Goal: Information Seeking & Learning: Learn about a topic

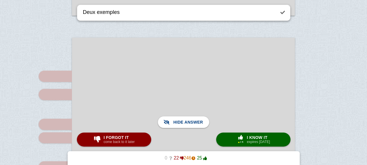
scroll to position [1049, 0]
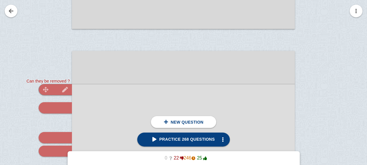
click at [57, 88] on div at bounding box center [55, 89] width 33 height 11
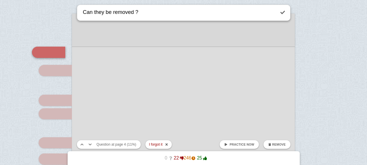
scroll to position [1104, 0]
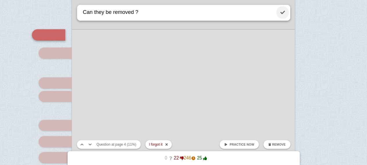
click at [281, 12] on link at bounding box center [282, 12] width 13 height 13
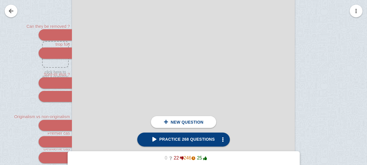
click at [201, 58] on div at bounding box center [183, 153] width 223 height 315
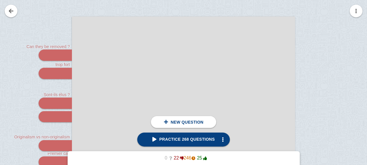
scroll to position [1084, 0]
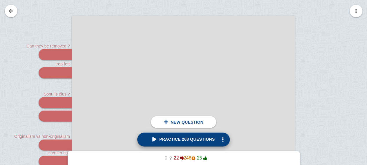
click at [205, 135] on link "Practice 268 questions" at bounding box center [183, 140] width 92 height 14
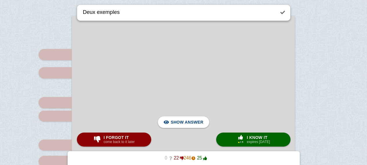
scroll to position [1442, 0]
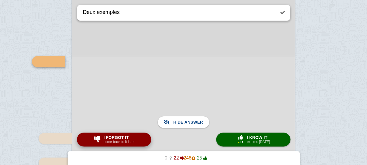
click at [124, 142] on small "come back to it later" at bounding box center [119, 142] width 31 height 4
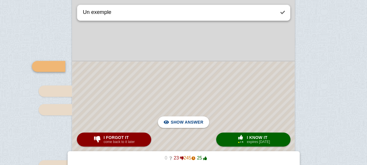
scroll to position [1515, 0]
click at [119, 81] on div at bounding box center [183, 148] width 222 height 175
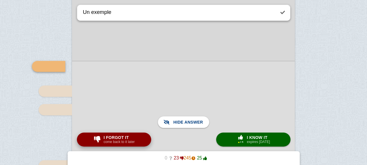
click at [113, 142] on small "come back to it later" at bounding box center [119, 142] width 31 height 4
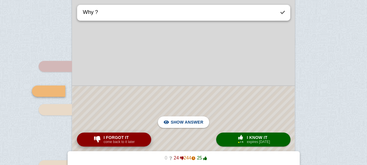
scroll to position [1544, 0]
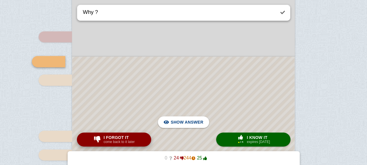
click at [113, 142] on small "come back to it later" at bounding box center [119, 142] width 31 height 4
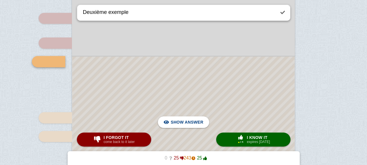
scroll to position [1564, 0]
click at [97, 84] on div at bounding box center [183, 121] width 222 height 132
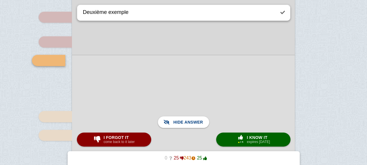
click at [97, 84] on div at bounding box center [183, 121] width 223 height 133
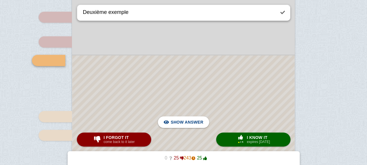
click at [97, 84] on div at bounding box center [183, 121] width 222 height 132
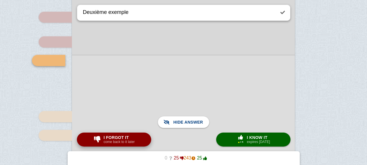
click at [135, 139] on div "I forgot it come back to it later" at bounding box center [118, 139] width 33 height 9
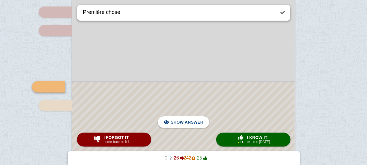
scroll to position [1623, 0]
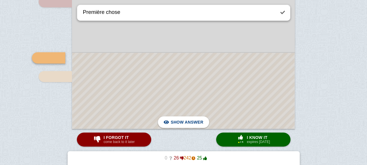
click at [123, 95] on div at bounding box center [183, 91] width 222 height 76
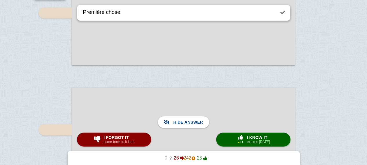
scroll to position [1687, 0]
click at [123, 141] on small "come back to it later" at bounding box center [119, 142] width 31 height 4
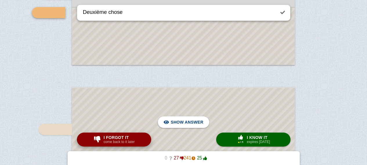
scroll to position [1638, 0]
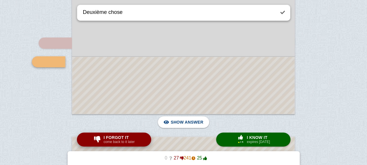
click at [123, 141] on small "come back to it later" at bounding box center [119, 142] width 31 height 4
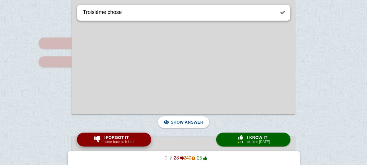
scroll to position [1755, 0]
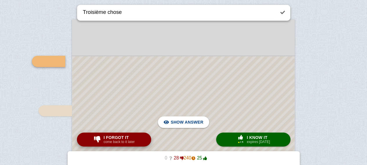
scroll to position [1768, 0]
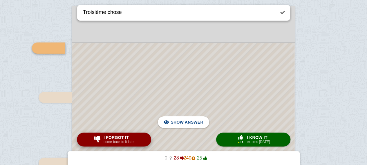
click at [116, 135] on span "I forgot it" at bounding box center [119, 137] width 31 height 5
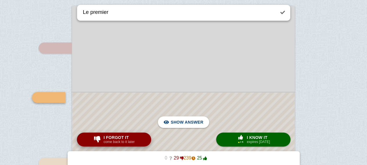
scroll to position [1804, 0]
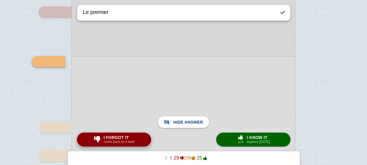
click at [138, 138] on button "I forgot it come back to it later" at bounding box center [114, 140] width 74 height 14
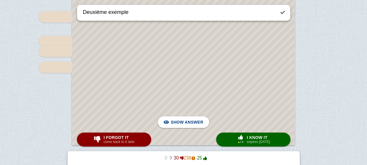
scroll to position [1897, 0]
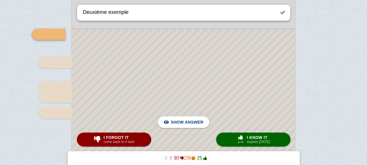
click at [175, 81] on div at bounding box center [183, 110] width 222 height 162
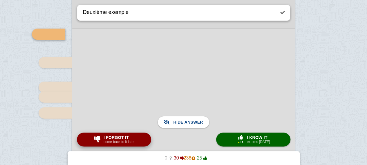
click at [131, 144] on small "come back to it later" at bounding box center [119, 142] width 31 height 4
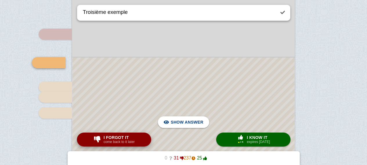
scroll to position [1899, 0]
click at [179, 79] on div at bounding box center [183, 123] width 222 height 133
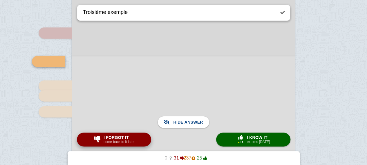
click at [137, 141] on button "I forgot it come back to it later" at bounding box center [114, 140] width 74 height 14
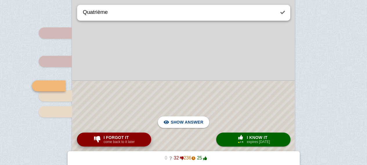
scroll to position [1923, 0]
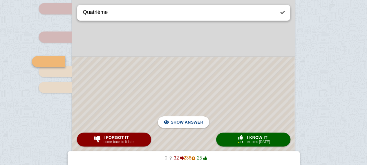
click at [125, 71] on div at bounding box center [183, 111] width 222 height 109
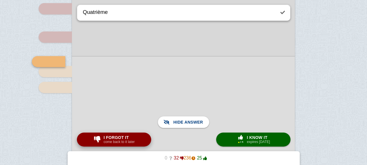
click at [135, 136] on div "I forgot it come back to it later" at bounding box center [118, 139] width 33 height 9
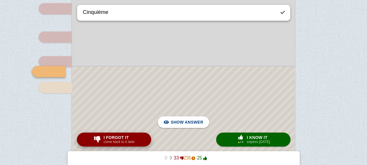
scroll to position [1933, 0]
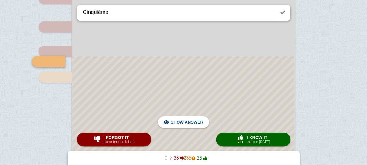
click at [127, 133] on button "I forgot it come back to it later" at bounding box center [114, 140] width 74 height 14
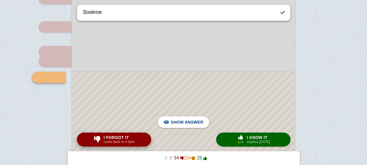
scroll to position [1949, 0]
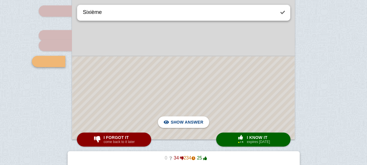
click at [128, 123] on div at bounding box center [183, 98] width 222 height 83
click at [128, 123] on div at bounding box center [183, 98] width 223 height 84
click at [126, 93] on div at bounding box center [183, 98] width 222 height 83
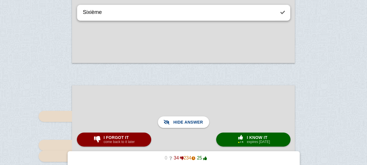
scroll to position [2026, 0]
click at [125, 144] on small "come back to it later" at bounding box center [119, 142] width 31 height 4
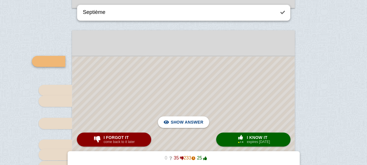
scroll to position [2120, 0]
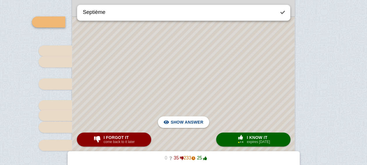
click at [143, 90] on div at bounding box center [183, 161] width 222 height 288
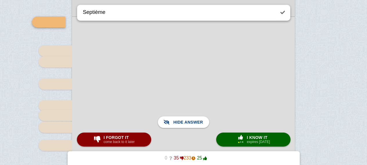
click at [143, 90] on div at bounding box center [183, 161] width 223 height 289
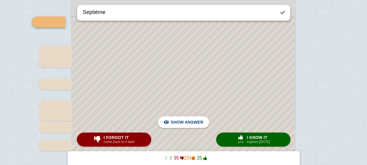
click at [143, 90] on div at bounding box center [183, 161] width 222 height 288
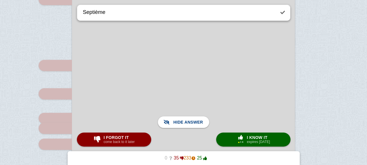
scroll to position [1865, 0]
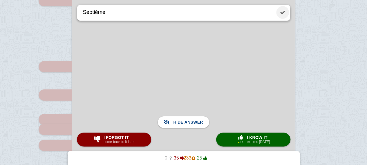
click at [281, 13] on link at bounding box center [282, 12] width 13 height 13
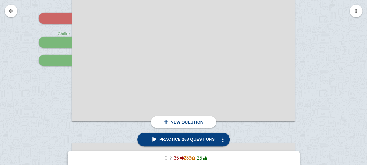
scroll to position [956, 0]
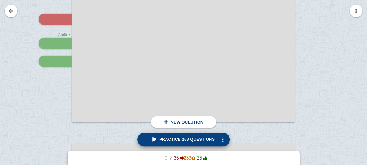
click at [189, 135] on link "Practice 268 questions" at bounding box center [183, 140] width 92 height 14
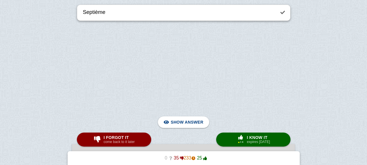
scroll to position [2081, 0]
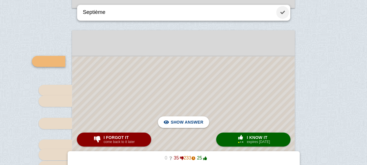
click at [287, 13] on link at bounding box center [282, 12] width 13 height 13
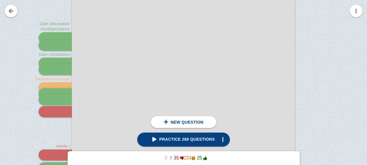
scroll to position [127, 0]
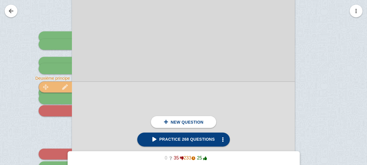
click at [55, 86] on div at bounding box center [55, 86] width 33 height 11
type textarea "Deuxième principe"
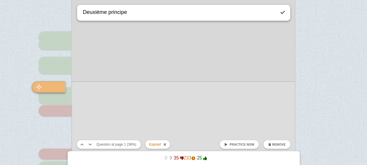
scroll to position [153, 0]
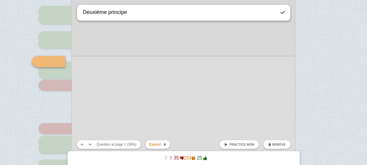
click at [237, 146] on link "Practice now" at bounding box center [238, 144] width 39 height 9
checkbox input "false"
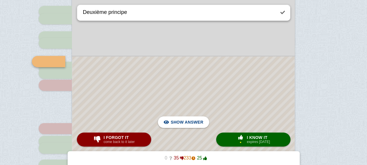
click at [195, 94] on div at bounding box center [183, 154] width 222 height 195
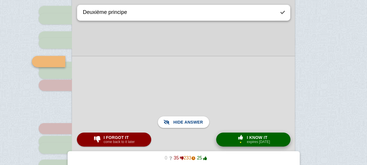
click at [262, 137] on span "I know it" at bounding box center [258, 137] width 23 height 5
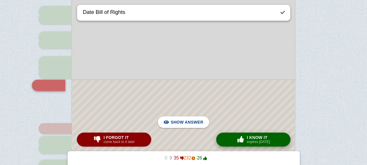
scroll to position [177, 0]
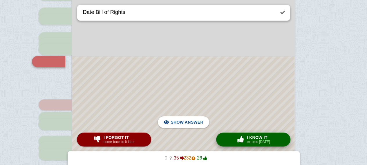
click at [248, 111] on div at bounding box center [183, 142] width 222 height 171
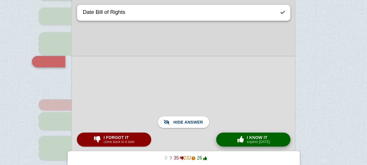
click at [260, 146] on button "× 0 I know it expires [DATE]" at bounding box center [253, 140] width 74 height 14
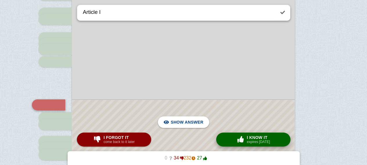
scroll to position [220, 0]
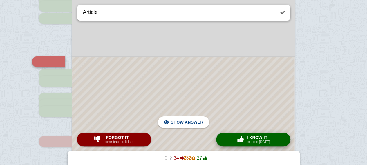
click at [260, 146] on button "× 0 I know it expires [DATE]" at bounding box center [253, 140] width 74 height 14
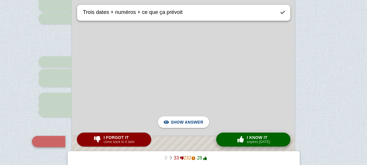
scroll to position [300, 0]
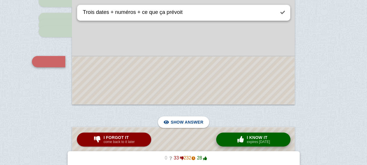
click at [260, 146] on button "× 0 I know it expires [DATE]" at bounding box center [253, 140] width 74 height 14
type textarea "Deux chiffres + qui dirige"
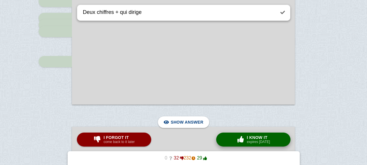
scroll to position [558, 0]
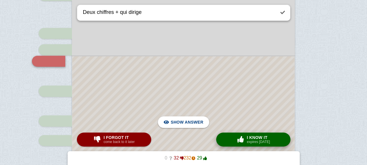
click at [260, 146] on button "× 0 I know it expires [DATE]" at bounding box center [253, 140] width 74 height 14
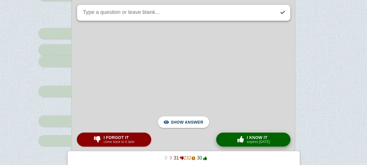
scroll to position [820, 0]
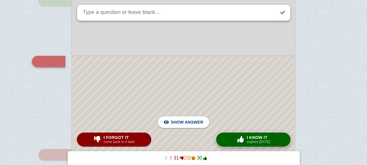
click at [260, 146] on button "× 0 I know it expires [DATE]" at bounding box center [253, 140] width 74 height 14
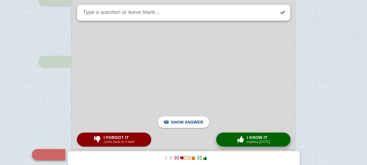
scroll to position [914, 0]
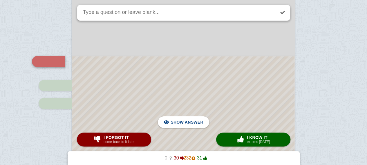
click at [247, 115] on div at bounding box center [183, 111] width 222 height 108
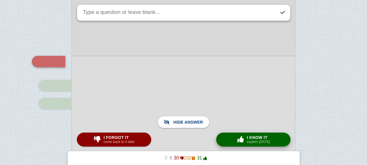
click at [263, 138] on span "I know it" at bounding box center [258, 137] width 23 height 5
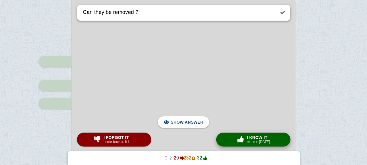
scroll to position [1077, 0]
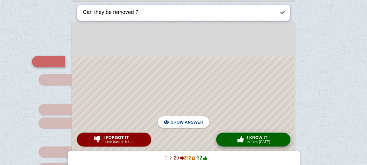
click at [266, 137] on span "I know it" at bounding box center [258, 137] width 23 height 5
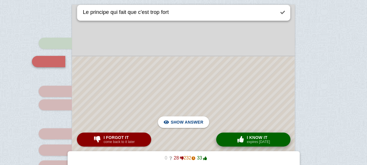
click at [266, 137] on span "I know it" at bounding box center [258, 137] width 23 height 5
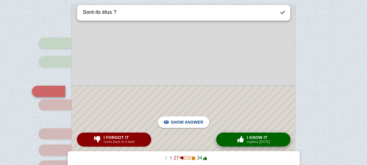
scroll to position [1126, 0]
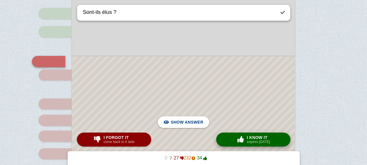
click at [263, 138] on span "I know it" at bounding box center [258, 137] width 23 height 5
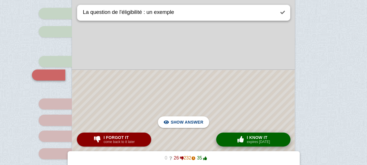
scroll to position [1139, 0]
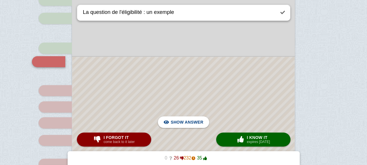
click at [214, 110] on div at bounding box center [183, 166] width 222 height 219
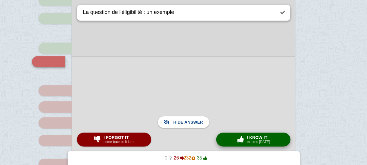
click at [253, 142] on small "expires [DATE]" at bounding box center [258, 142] width 23 height 4
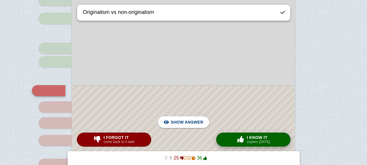
scroll to position [1168, 0]
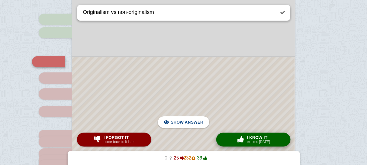
click at [195, 104] on div at bounding box center [183, 152] width 222 height 190
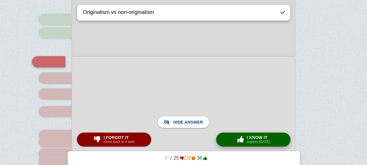
click at [257, 136] on span "I know it" at bounding box center [258, 137] width 23 height 5
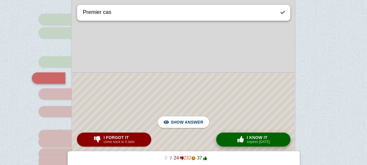
scroll to position [1184, 0]
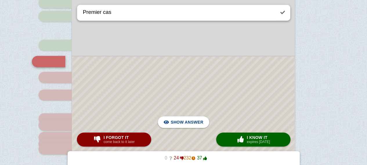
click at [248, 112] on div at bounding box center [183, 144] width 222 height 174
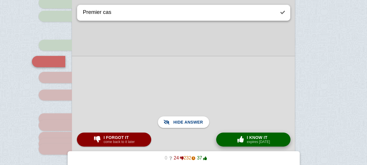
click at [249, 141] on small "expires [DATE]" at bounding box center [258, 142] width 23 height 4
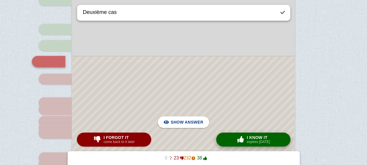
click at [249, 141] on small "expires [DATE]" at bounding box center [258, 142] width 23 height 4
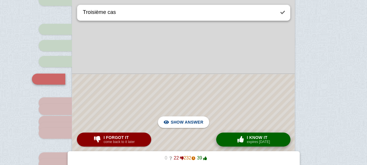
scroll to position [1218, 0]
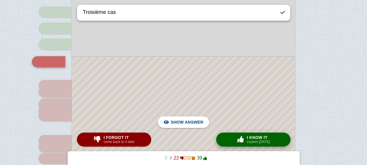
click at [249, 141] on small "expires [DATE]" at bounding box center [258, 142] width 23 height 4
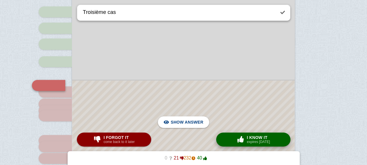
type textarea "Date + ce que ça dit"
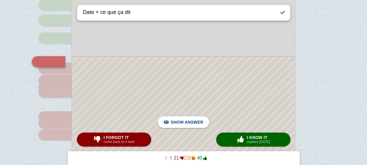
click at [211, 107] on div at bounding box center [183, 115] width 222 height 116
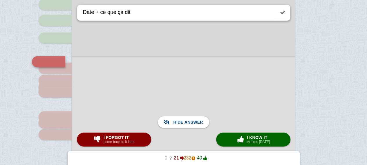
click at [129, 147] on div at bounding box center [183, 114] width 223 height 117
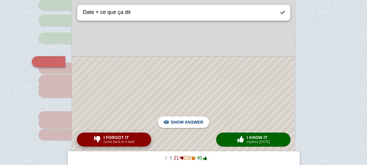
click at [128, 144] on small "come back to it later" at bounding box center [119, 142] width 31 height 4
checkbox input "true"
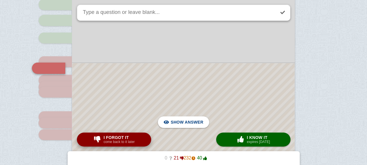
scroll to position [1248, 0]
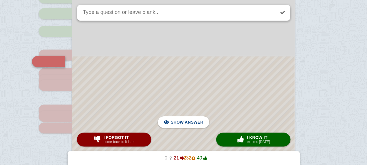
click at [123, 70] on div at bounding box center [183, 112] width 222 height 110
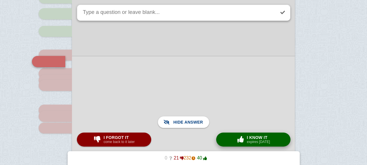
click at [264, 137] on span "I know it" at bounding box center [258, 137] width 23 height 5
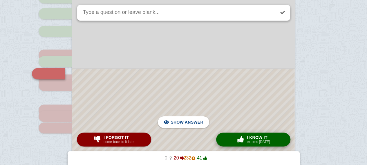
scroll to position [1260, 0]
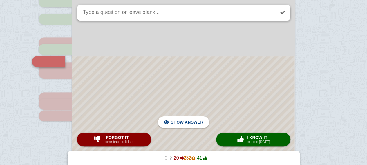
click at [238, 110] on div at bounding box center [183, 106] width 222 height 98
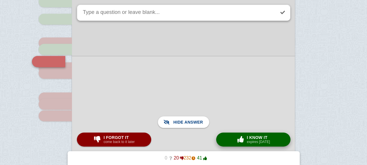
click at [251, 136] on span "I know it" at bounding box center [258, 137] width 23 height 5
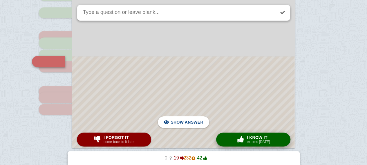
click at [251, 136] on span "I know it" at bounding box center [258, 137] width 23 height 5
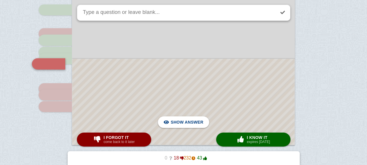
scroll to position [1274, 0]
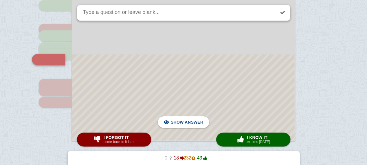
click at [213, 116] on div at bounding box center [183, 98] width 222 height 86
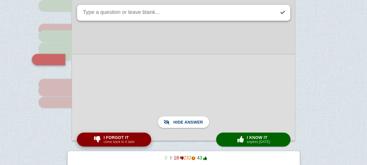
click at [122, 144] on small "come back to it later" at bounding box center [119, 142] width 31 height 4
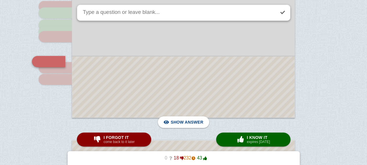
click at [125, 104] on div at bounding box center [183, 87] width 222 height 61
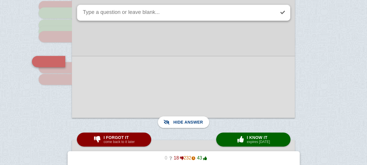
click at [125, 104] on div at bounding box center [183, 87] width 223 height 62
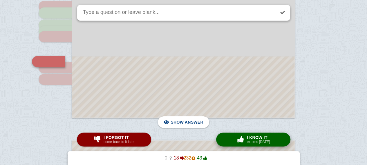
click at [251, 142] on small "expires [DATE]" at bounding box center [258, 142] width 23 height 4
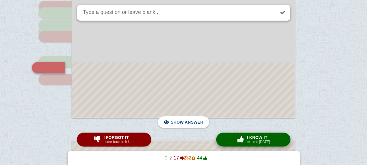
scroll to position [1303, 0]
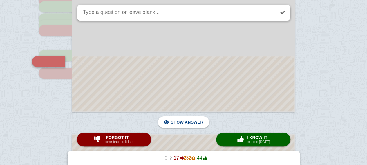
click at [218, 98] on div at bounding box center [183, 84] width 222 height 55
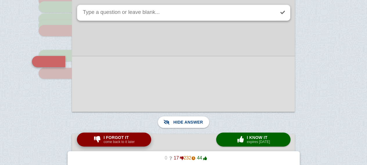
click at [109, 139] on span "I forgot it" at bounding box center [119, 137] width 31 height 5
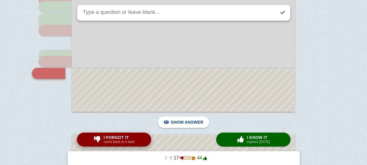
scroll to position [1315, 0]
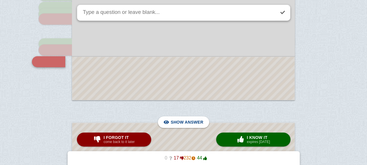
click at [133, 93] on div at bounding box center [183, 78] width 222 height 43
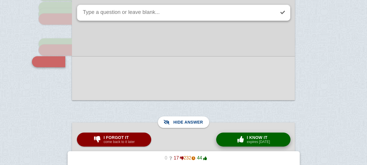
click at [239, 137] on span "button" at bounding box center [240, 140] width 10 height 8
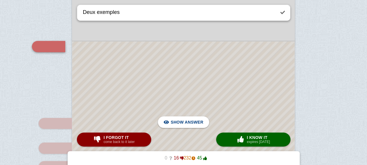
scroll to position [1459, 0]
click at [237, 104] on div at bounding box center [183, 166] width 222 height 253
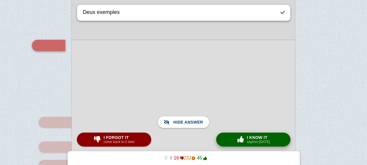
click at [263, 139] on span "I know it" at bounding box center [258, 137] width 23 height 5
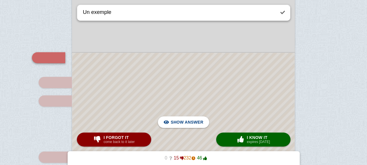
scroll to position [1529, 0]
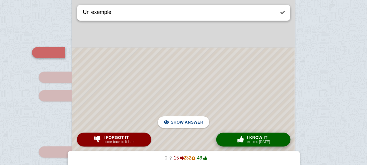
click at [253, 136] on span "I know it" at bounding box center [258, 137] width 23 height 5
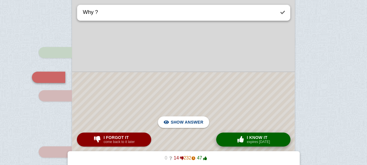
scroll to position [1544, 0]
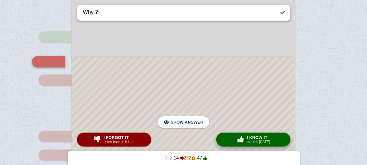
click at [253, 136] on span "I know it" at bounding box center [258, 137] width 23 height 5
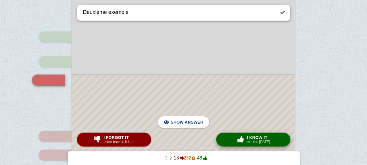
scroll to position [1563, 0]
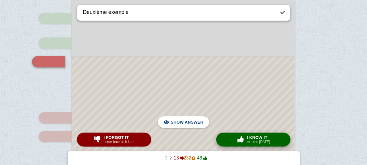
click at [253, 136] on span "I know it" at bounding box center [258, 137] width 23 height 5
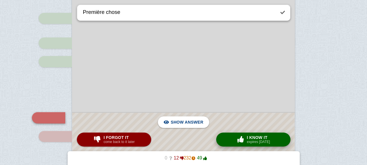
scroll to position [1619, 0]
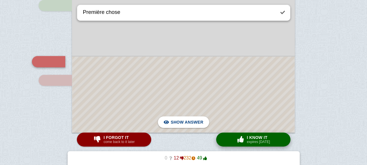
click at [252, 139] on span "I know it" at bounding box center [258, 137] width 23 height 5
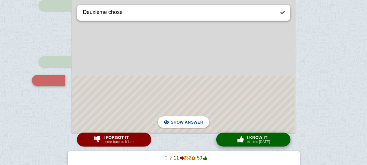
scroll to position [1638, 0]
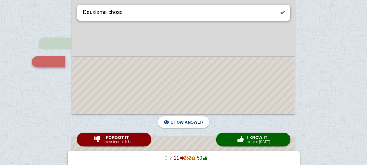
click at [205, 89] on div at bounding box center [183, 85] width 222 height 57
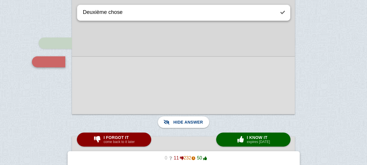
click at [205, 89] on div at bounding box center [183, 85] width 223 height 58
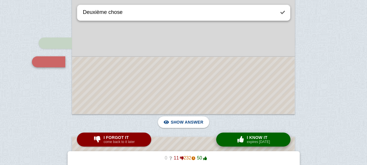
click at [252, 143] on small "expires [DATE]" at bounding box center [258, 142] width 23 height 4
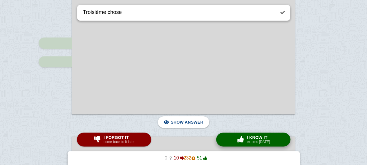
scroll to position [1755, 0]
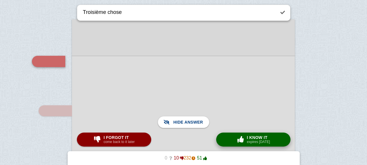
click at [242, 137] on span "button" at bounding box center [240, 139] width 9 height 6
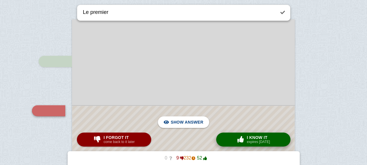
scroll to position [1804, 0]
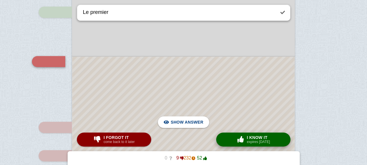
click at [242, 137] on span "button" at bounding box center [240, 139] width 9 height 6
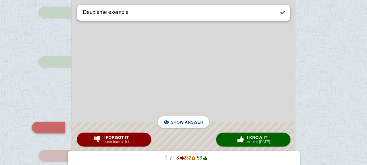
scroll to position [1870, 0]
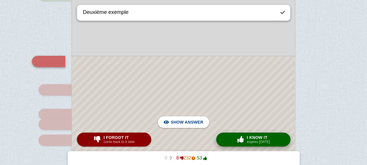
click at [277, 141] on button "× 0 I know it expires [DATE]" at bounding box center [253, 140] width 74 height 14
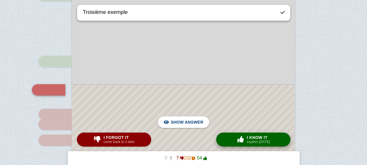
scroll to position [1899, 0]
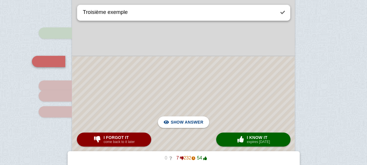
click at [253, 104] on div at bounding box center [183, 123] width 222 height 133
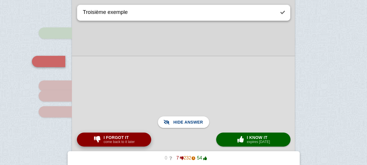
click at [134, 143] on small "come back to it later" at bounding box center [119, 142] width 31 height 4
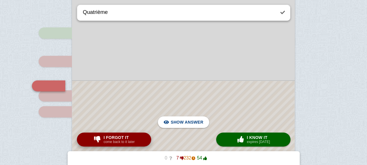
scroll to position [1923, 0]
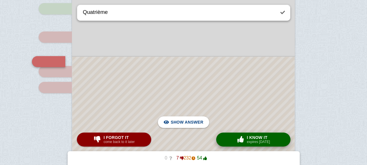
click at [260, 141] on small "expires [DATE]" at bounding box center [258, 142] width 23 height 4
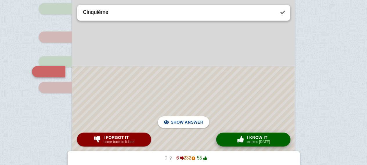
scroll to position [1933, 0]
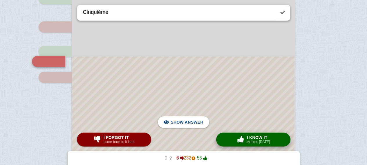
click at [252, 139] on span "I know it" at bounding box center [258, 137] width 23 height 5
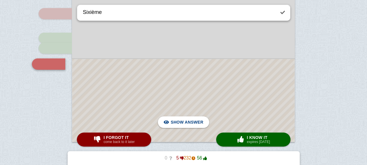
scroll to position [1948, 0]
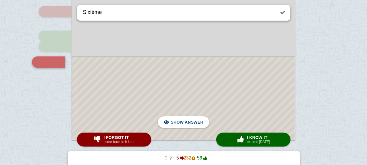
click at [219, 110] on div at bounding box center [183, 98] width 222 height 83
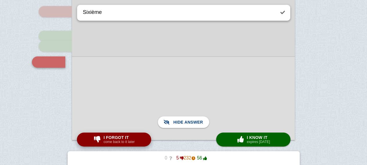
click at [129, 141] on small "come back to it later" at bounding box center [119, 142] width 31 height 4
type textarea "Septième"
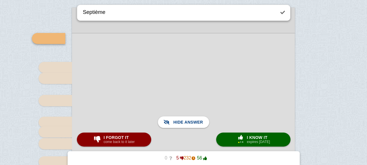
scroll to position [2064, 0]
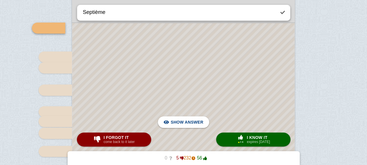
scroll to position [2115, 0]
click at [254, 94] on div at bounding box center [183, 167] width 222 height 288
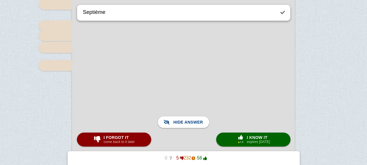
scroll to position [2233, 0]
